Goal: Task Accomplishment & Management: Manage account settings

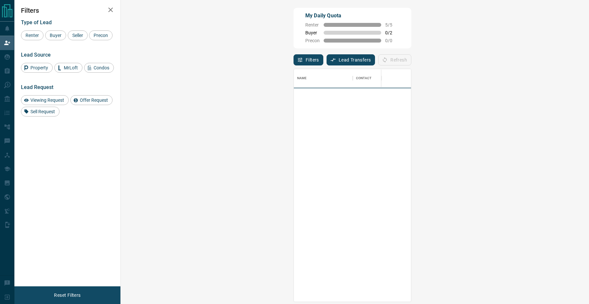
scroll to position [233, 454]
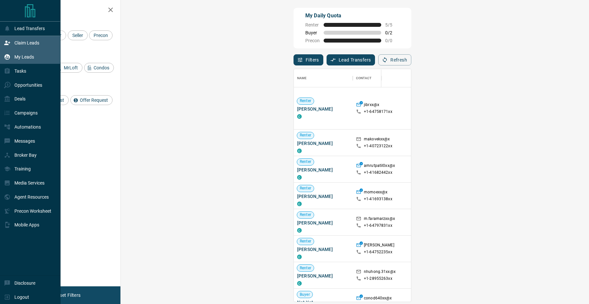
click at [9, 60] on icon at bounding box center [7, 57] width 7 height 7
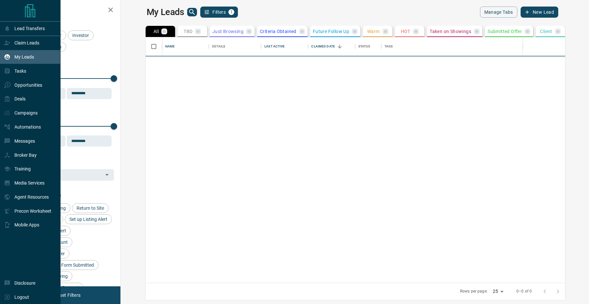
scroll to position [246, 465]
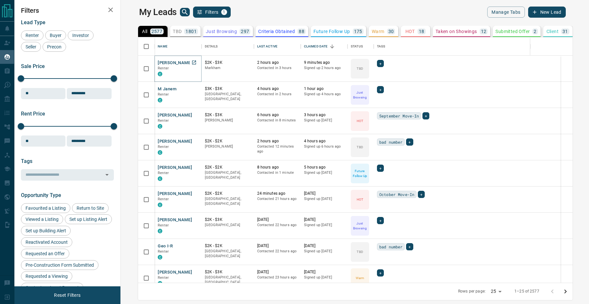
click at [158, 63] on button "[PERSON_NAME]" at bounding box center [175, 63] width 34 height 6
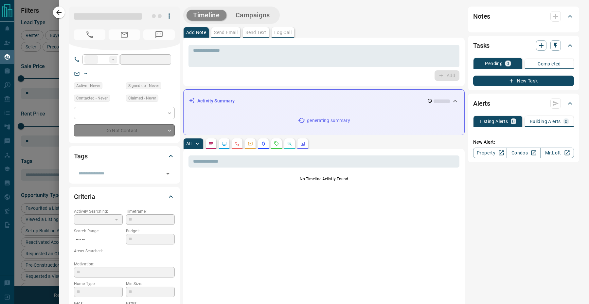
type input "**"
type input "**********"
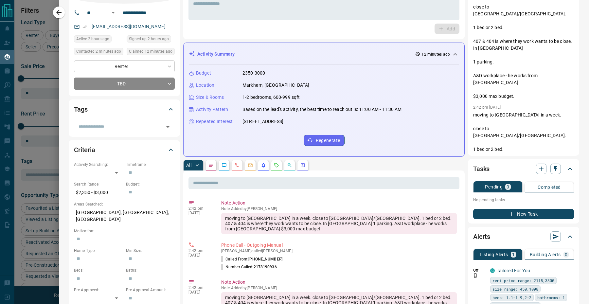
scroll to position [0, 0]
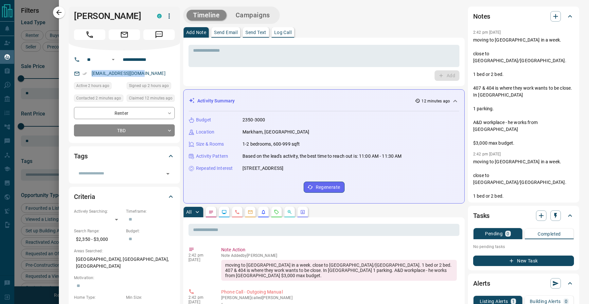
drag, startPoint x: 151, startPoint y: 72, endPoint x: 90, endPoint y: 72, distance: 60.6
click at [90, 72] on div "[EMAIL_ADDRESS][DOMAIN_NAME]" at bounding box center [124, 73] width 101 height 11
copy link "[EMAIL_ADDRESS][DOMAIN_NAME]"
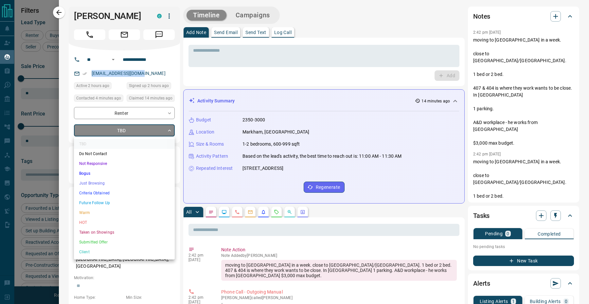
click at [124, 131] on body "Lead Transfers Claim Leads My Leads Tasks Opportunities Deals Campaigns Automat…" at bounding box center [294, 148] width 589 height 296
click at [101, 220] on li "HOT" at bounding box center [124, 223] width 101 height 10
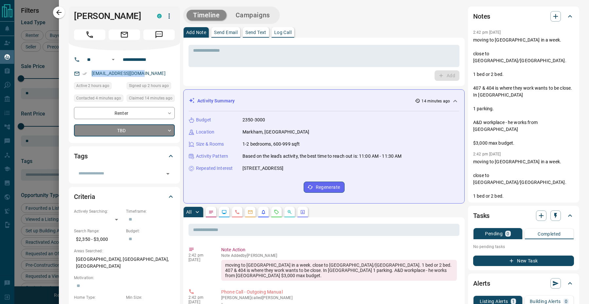
type input "*"
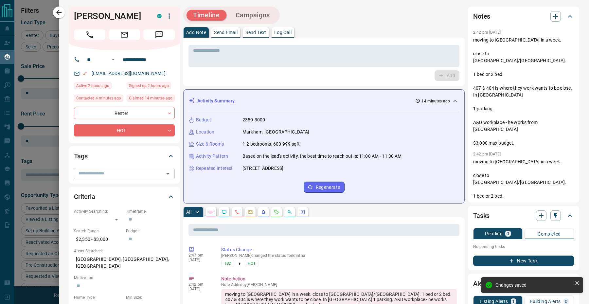
click at [101, 173] on input "text" at bounding box center [119, 173] width 86 height 7
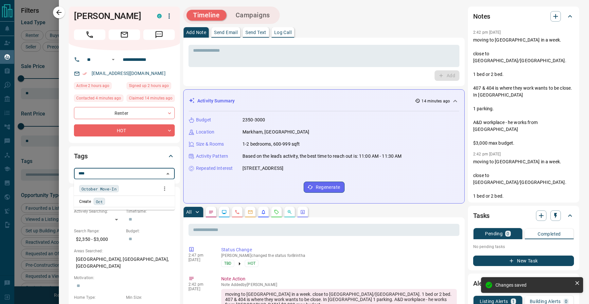
type input "*****"
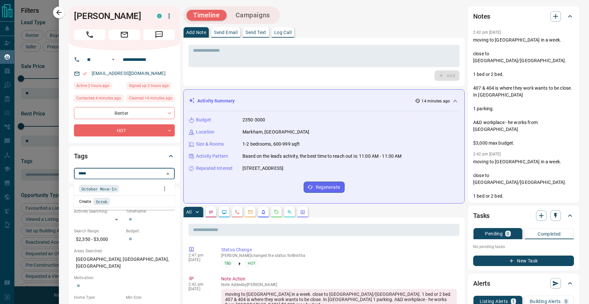
click at [88, 187] on span "October Move-In" at bounding box center [99, 189] width 35 height 7
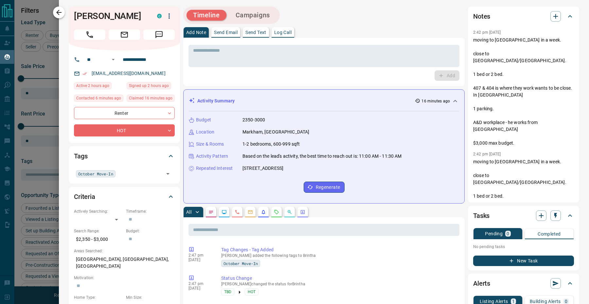
click at [60, 13] on icon "button" at bounding box center [59, 13] width 8 height 8
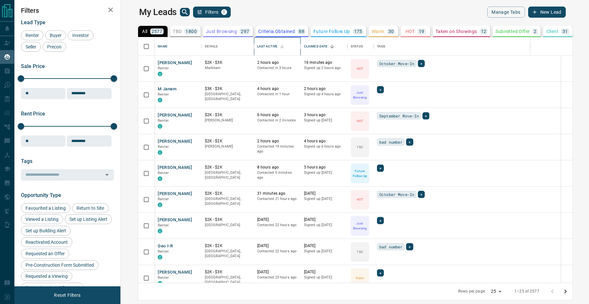
click at [257, 45] on div "Last Active" at bounding box center [267, 46] width 20 height 18
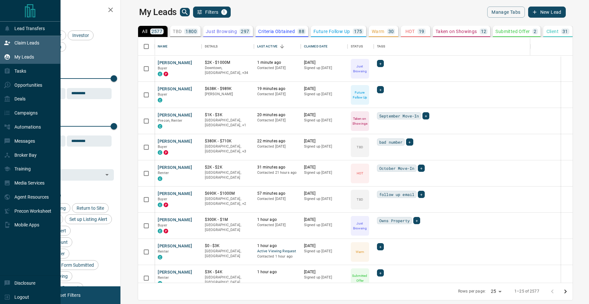
click at [17, 38] on div "Claim Leads" at bounding box center [21, 43] width 35 height 11
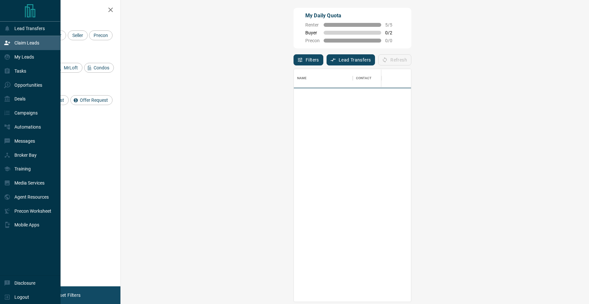
scroll to position [233, 454]
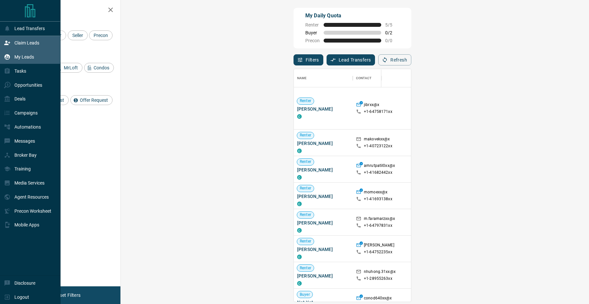
click at [24, 62] on div "My Leads" at bounding box center [19, 57] width 30 height 11
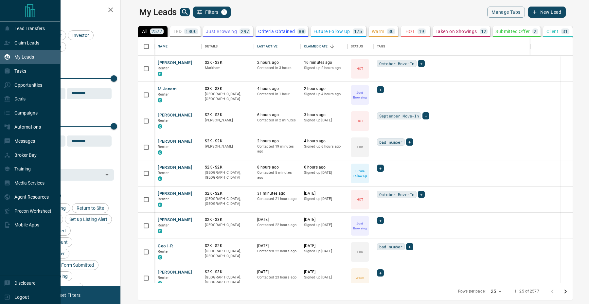
scroll to position [246, 465]
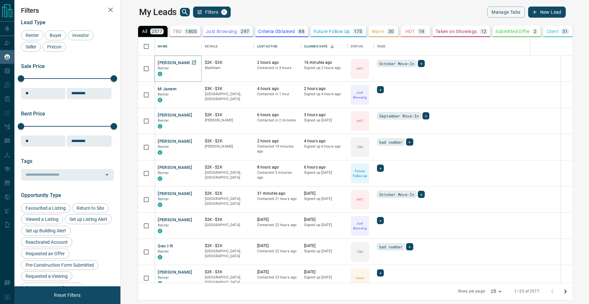
click at [162, 63] on button "[PERSON_NAME]" at bounding box center [175, 63] width 34 height 6
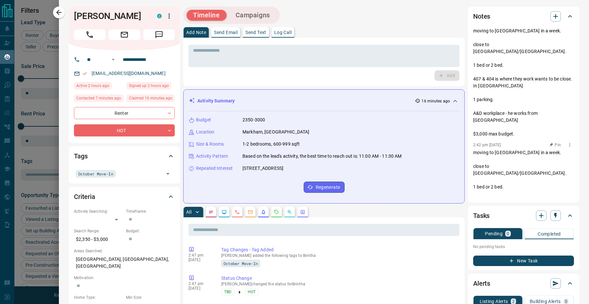
scroll to position [0, 0]
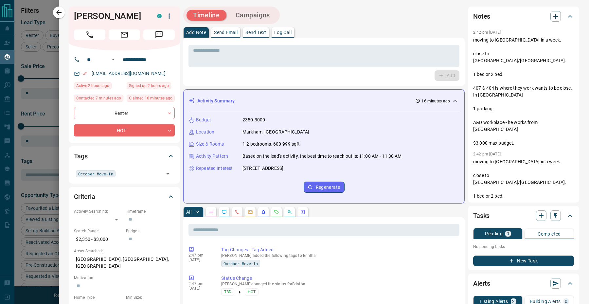
click at [574, 139] on div "Notes 2:42 pm [DATE] moving to [GEOGRAPHIC_DATA] in a week. close to [GEOGRAPHI…" at bounding box center [523, 105] width 111 height 196
click at [570, 152] on icon "button" at bounding box center [569, 154] width 5 height 5
click at [560, 161] on li "Delete" at bounding box center [559, 162] width 29 height 10
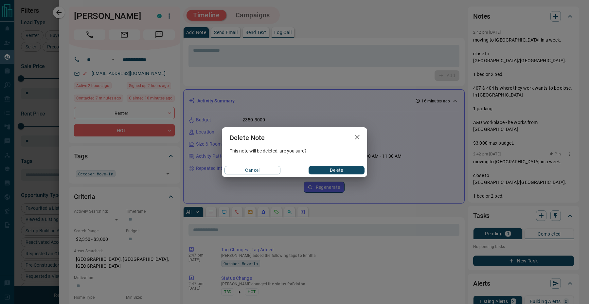
click at [357, 172] on button "Delete" at bounding box center [337, 170] width 56 height 9
